Goal: Task Accomplishment & Management: Use online tool/utility

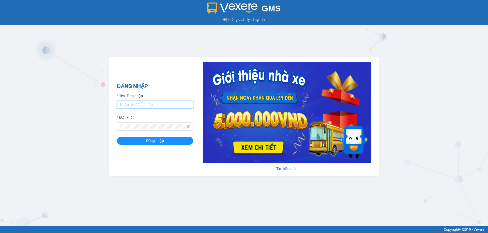
type input "hongthao.binhtam"
click at [159, 105] on input "hongthao.binhtam" at bounding box center [155, 105] width 76 height 8
drag, startPoint x: 156, startPoint y: 105, endPoint x: 102, endPoint y: 105, distance: 53.8
click at [102, 105] on div "GMS Hệ thống quản lý hàng hóa ĐĂNG NHẬP Tên đăng nhập hongthao.binhtam Mật khẩu…" at bounding box center [244, 113] width 488 height 226
click at [150, 104] on input "Tên đăng nhập" at bounding box center [155, 105] width 76 height 8
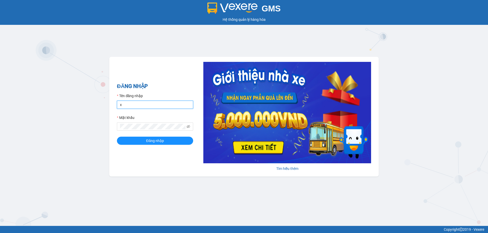
type input "xuantriem.binhtam"
click at [156, 139] on span "Đăng nhập" at bounding box center [155, 141] width 18 height 6
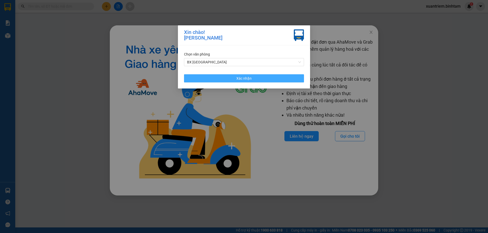
click at [239, 78] on span "Xác nhận" at bounding box center [243, 79] width 15 height 6
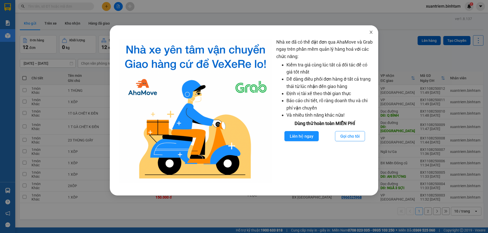
click at [372, 32] on icon "close" at bounding box center [371, 32] width 4 height 4
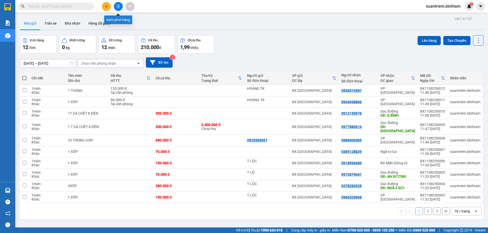
click at [119, 6] on icon "file-add" at bounding box center [118, 7] width 4 height 4
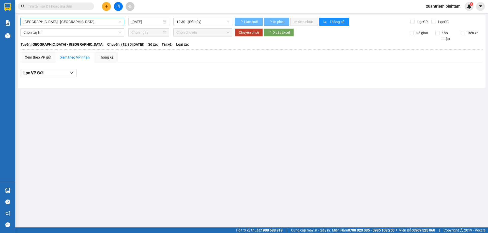
click at [59, 21] on span "[GEOGRAPHIC_DATA] - [GEOGRAPHIC_DATA]" at bounding box center [72, 22] width 98 height 8
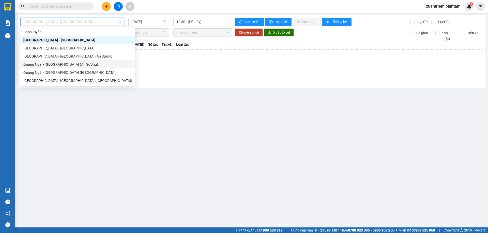
click at [70, 62] on div "Quảng Ngãi - [GEOGRAPHIC_DATA] (An Sương)" at bounding box center [77, 65] width 109 height 6
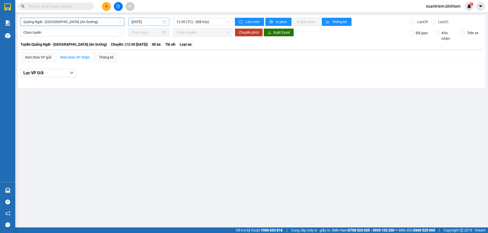
click at [147, 24] on input "[DATE]" at bounding box center [146, 22] width 30 height 6
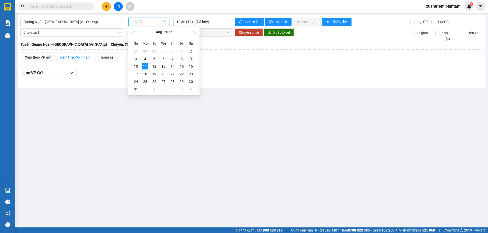
click at [190, 59] on div "9" at bounding box center [191, 59] width 6 height 6
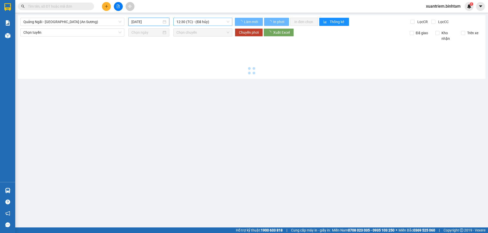
type input "[DATE]"
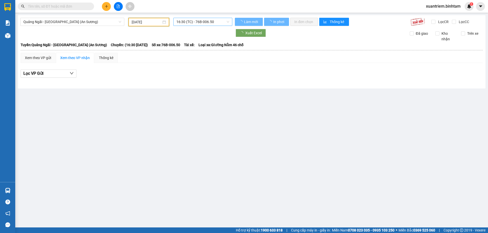
click at [210, 22] on span "16:30 (TC) - 76B-006.50" at bounding box center [202, 22] width 53 height 8
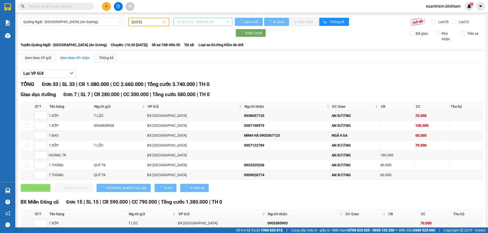
click at [222, 22] on span "16:30 (TC) - 76B-006.50" at bounding box center [202, 22] width 53 height 8
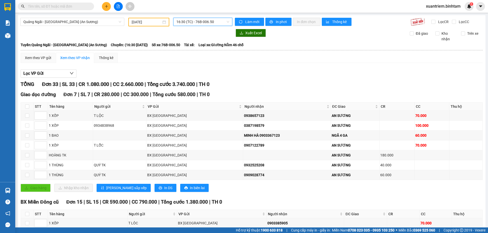
click at [213, 22] on span "16:30 (TC) - 76B-006.50" at bounding box center [202, 22] width 53 height 8
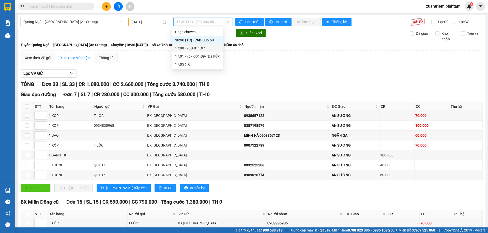
click at [203, 47] on div "17:00 - 76B-011.97" at bounding box center [197, 48] width 45 height 6
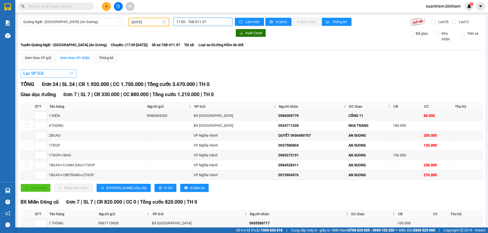
click at [58, 73] on button "Lọc VP Gửi" at bounding box center [49, 74] width 56 height 8
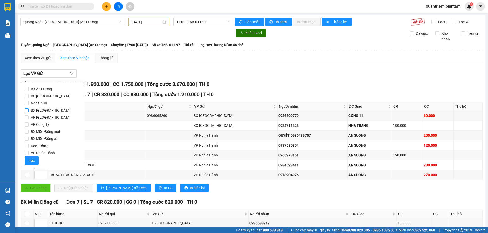
click at [49, 110] on span "BX [GEOGRAPHIC_DATA]" at bounding box center [51, 110] width 44 height 7
click at [29, 110] on input "BX [GEOGRAPHIC_DATA]" at bounding box center [27, 110] width 4 height 4
checkbox input "true"
click at [43, 152] on span "VP Nghĩa Hành" at bounding box center [43, 153] width 28 height 7
click at [29, 152] on input "VP Nghĩa Hành" at bounding box center [27, 153] width 4 height 4
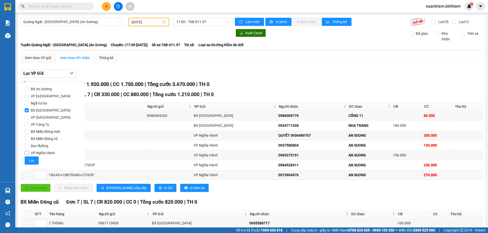
checkbox input "true"
click at [34, 159] on button "Lọc" at bounding box center [32, 161] width 14 height 8
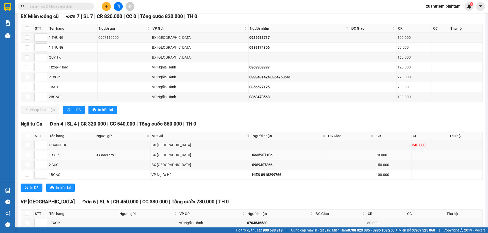
scroll to position [247, 0]
